Goal: Task Accomplishment & Management: Complete application form

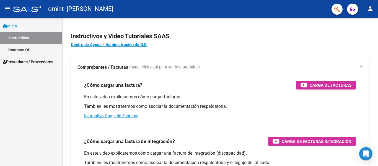
click at [0, 4] on mat-toolbar "menu - omint - [PERSON_NAME] person" at bounding box center [189, 9] width 378 height 18
click at [6, 8] on mat-icon "menu" at bounding box center [7, 8] width 7 height 7
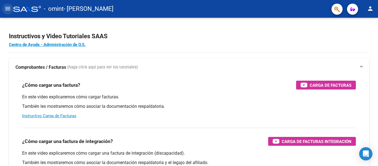
click at [9, 9] on mat-icon "menu" at bounding box center [7, 8] width 7 height 7
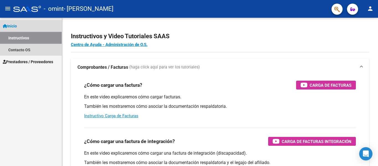
click at [2, 22] on link "Inicio" at bounding box center [31, 26] width 62 height 12
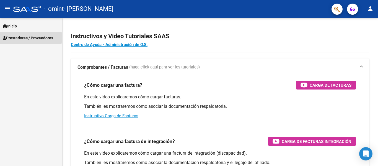
click at [15, 38] on span "Prestadores / Proveedores" at bounding box center [28, 38] width 50 height 6
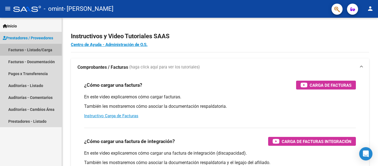
click at [30, 51] on link "Facturas - Listado/Carga" at bounding box center [31, 50] width 62 height 12
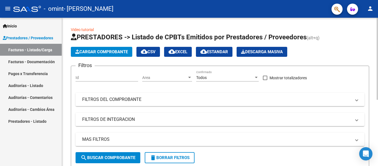
click at [96, 77] on input "Id" at bounding box center [107, 77] width 63 height 5
click at [130, 100] on mat-panel-title "FILTROS DEL COMPROBANTE" at bounding box center [216, 99] width 269 height 6
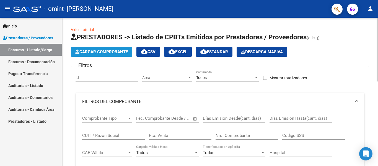
click at [118, 53] on span "Cargar Comprobante" at bounding box center [101, 51] width 53 height 5
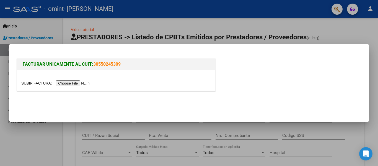
click at [71, 84] on input "file" at bounding box center [56, 83] width 70 height 6
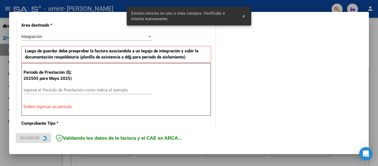
scroll to position [128, 0]
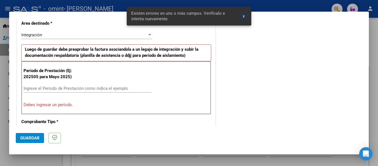
click at [246, 15] on button "x" at bounding box center [243, 16] width 11 height 10
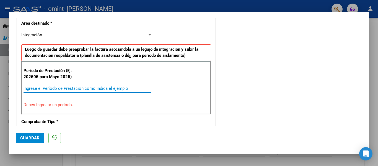
click at [77, 87] on input "Ingrese el Período de Prestación como indica el ejemplo" at bounding box center [88, 88] width 128 height 5
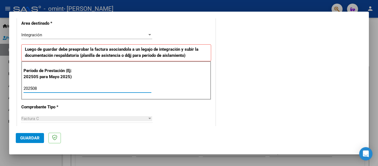
type input "202508"
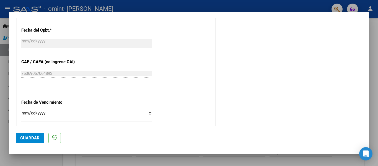
scroll to position [350, 0]
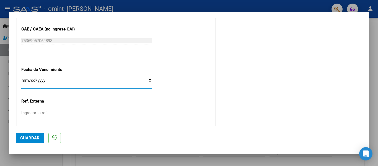
click at [43, 79] on input "Ingresar la fecha" at bounding box center [86, 82] width 131 height 9
click at [61, 82] on input "Ingresar la fecha" at bounding box center [86, 82] width 131 height 9
click at [32, 81] on input "Ingresar la fecha" at bounding box center [86, 82] width 131 height 9
click at [25, 81] on input "Ingresar la fecha" at bounding box center [86, 82] width 131 height 9
click at [149, 78] on input "Ingresar la fecha" at bounding box center [86, 82] width 131 height 9
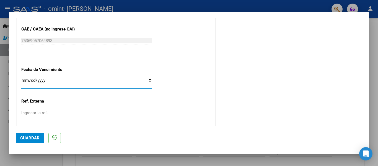
click at [149, 79] on input "Ingresar la fecha" at bounding box center [86, 82] width 131 height 9
drag, startPoint x: 148, startPoint y: 80, endPoint x: 138, endPoint y: 84, distance: 10.8
click at [148, 81] on input "Ingresar la fecha" at bounding box center [86, 82] width 131 height 9
type input "[DATE]"
click at [32, 138] on span "Guardar" at bounding box center [29, 137] width 19 height 5
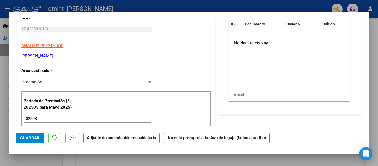
scroll to position [83, 0]
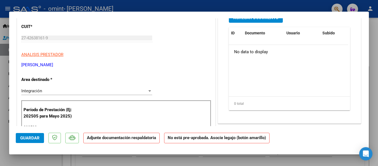
click at [64, 88] on div "Integración Seleccionar Area" at bounding box center [86, 91] width 131 height 8
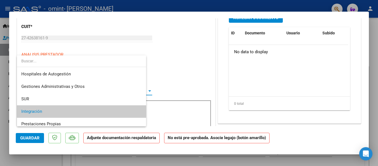
scroll to position [21, 0]
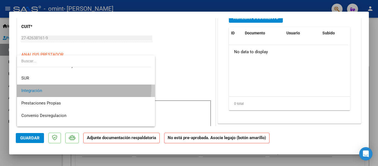
click at [65, 87] on span "Integración" at bounding box center [85, 90] width 129 height 12
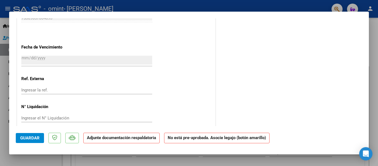
scroll to position [373, 0]
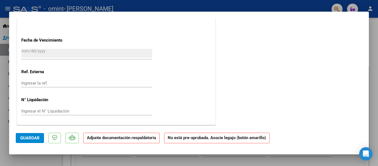
click at [30, 132] on mat-dialog-actions "Guardar Adjunte documentación respaldatoria No está pre-aprobada. Asocie legajo…" at bounding box center [189, 137] width 346 height 22
click at [31, 136] on button "Guardar" at bounding box center [30, 138] width 28 height 10
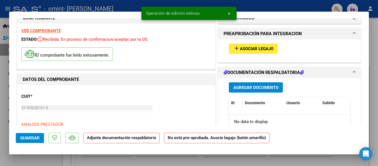
scroll to position [0, 0]
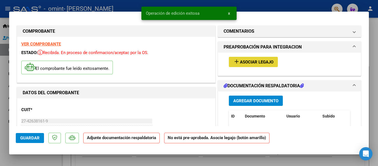
click at [262, 59] on button "add Asociar Legajo" at bounding box center [253, 62] width 49 height 10
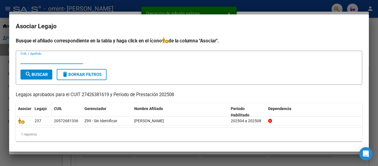
click at [51, 114] on span at bounding box center [50, 112] width 2 height 18
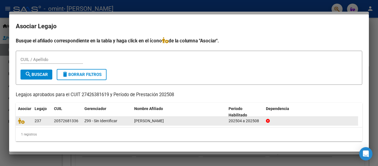
click at [54, 120] on div "20572681336" at bounding box center [66, 121] width 24 height 6
click at [23, 123] on icon at bounding box center [21, 121] width 7 height 6
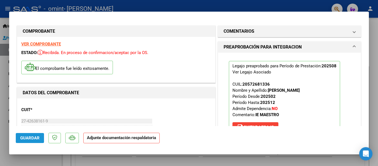
click at [38, 141] on button "Guardar" at bounding box center [30, 138] width 28 height 10
